Goal: Transaction & Acquisition: Purchase product/service

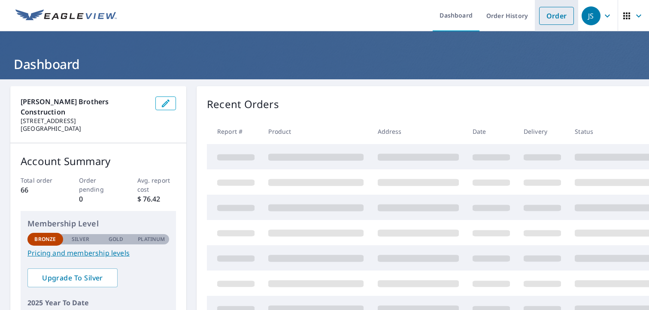
click at [551, 19] on link "Order" at bounding box center [556, 16] width 35 height 18
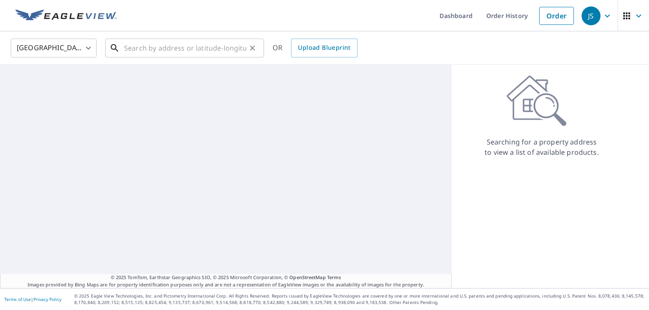
click at [148, 49] on input "text" at bounding box center [185, 48] width 122 height 24
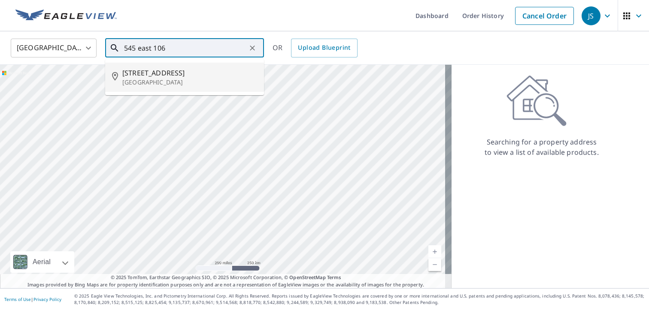
click at [158, 78] on p "[GEOGRAPHIC_DATA]" at bounding box center [189, 82] width 135 height 9
type input "[STREET_ADDRESS]"
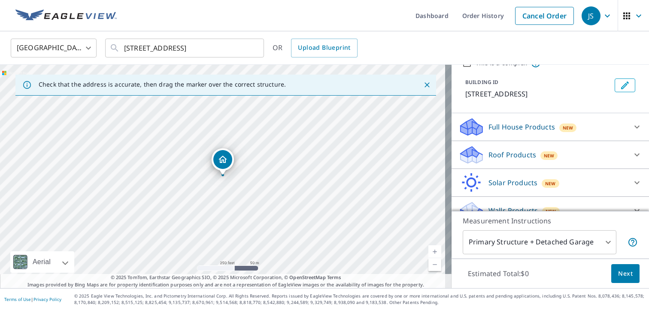
scroll to position [53, 0]
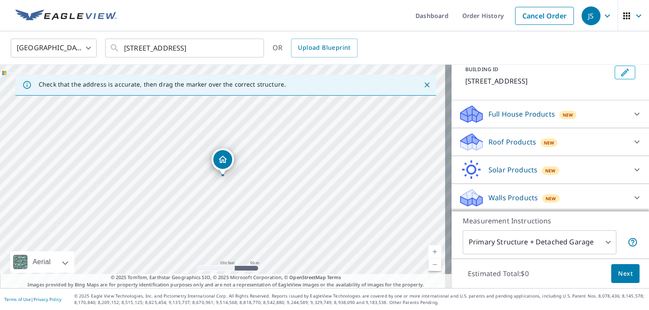
click at [632, 118] on icon at bounding box center [637, 114] width 10 height 10
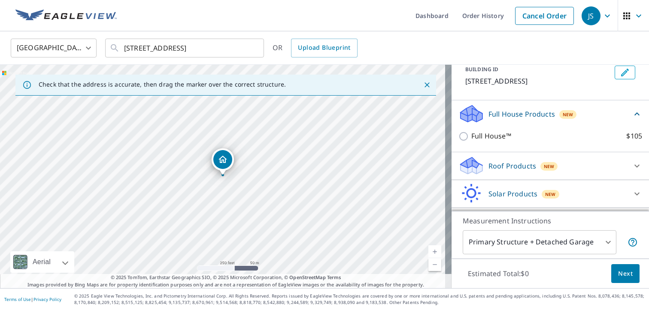
click at [505, 171] on div "Roof Products New" at bounding box center [542, 166] width 168 height 20
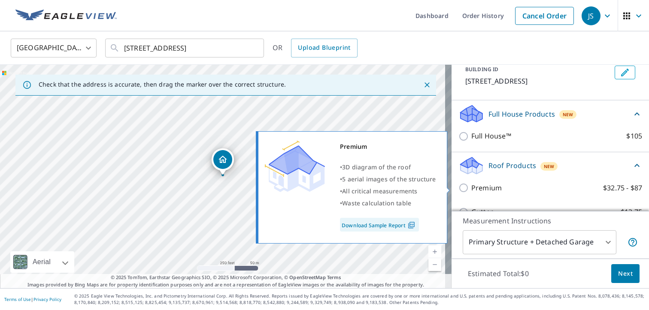
click at [459, 188] on input "Premium $32.75 - $87" at bounding box center [464, 188] width 13 height 10
checkbox input "true"
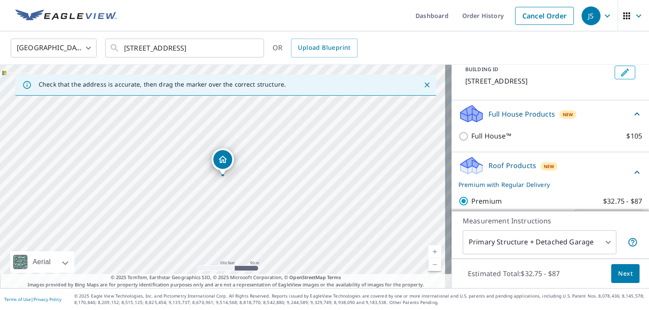
click at [603, 236] on body "JS JS Dashboard Order History Cancel Order JS [GEOGRAPHIC_DATA] [GEOGRAPHIC_DAT…" at bounding box center [324, 155] width 649 height 310
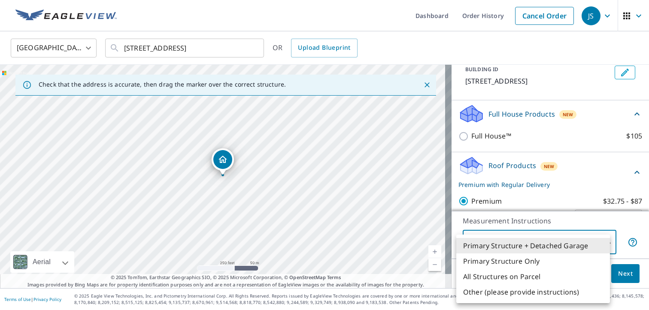
click at [543, 265] on li "Primary Structure Only" at bounding box center [533, 261] width 154 height 15
type input "2"
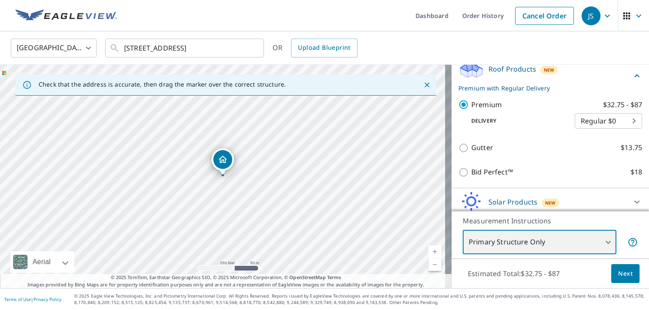
scroll to position [151, 0]
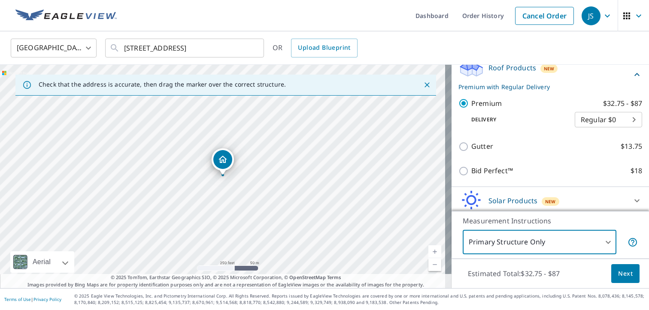
click at [603, 239] on body "JS JS Dashboard Order History Cancel Order JS [GEOGRAPHIC_DATA] [GEOGRAPHIC_DAT…" at bounding box center [324, 155] width 649 height 310
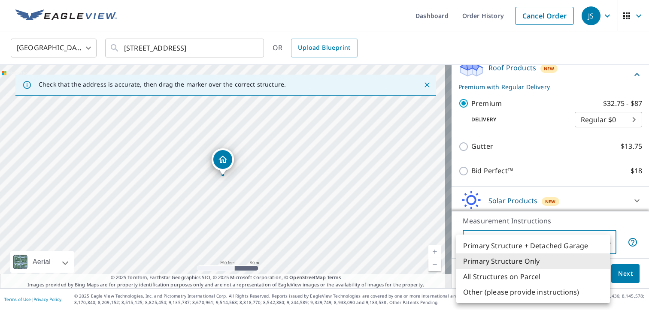
click at [574, 212] on div at bounding box center [324, 155] width 649 height 310
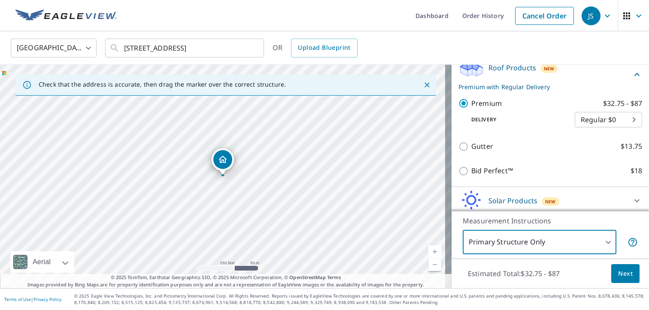
click at [618, 273] on span "Next" at bounding box center [625, 274] width 15 height 11
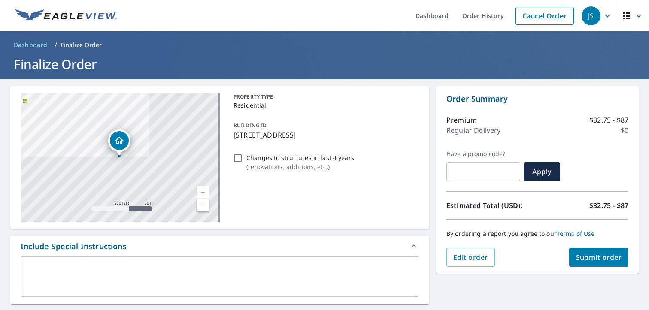
click at [606, 254] on span "Submit order" at bounding box center [599, 257] width 46 height 9
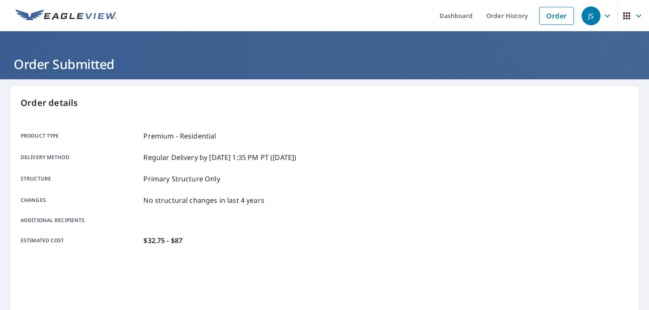
click at [606, 254] on div at bounding box center [479, 227] width 299 height 215
